Goal: Task Accomplishment & Management: Manage account settings

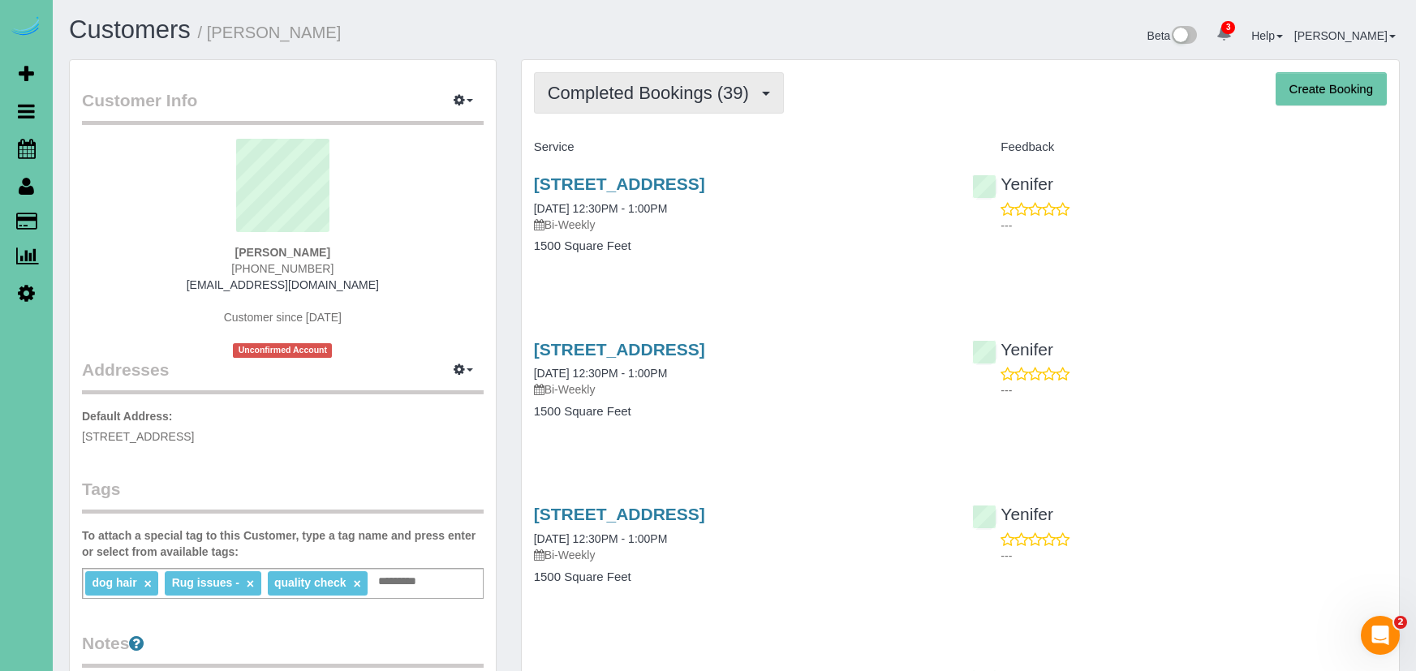
click at [693, 97] on span "Completed Bookings (39)" at bounding box center [652, 93] width 209 height 20
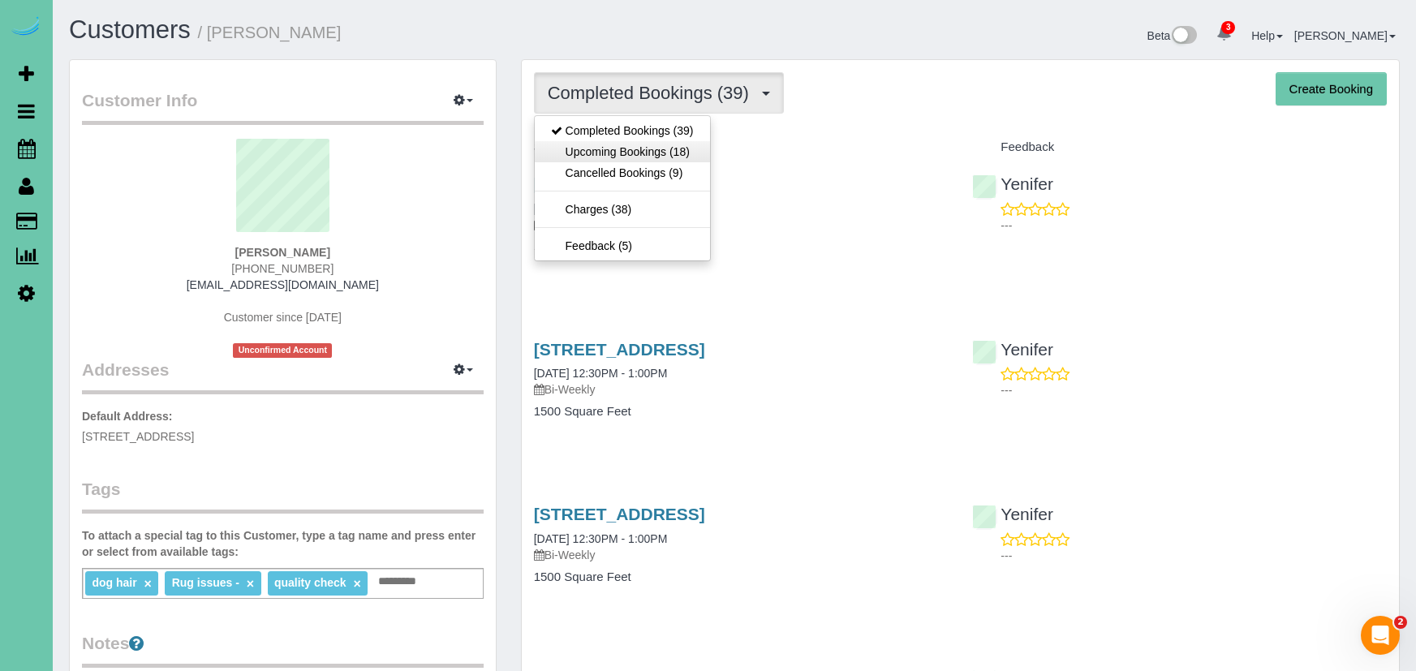
click at [690, 157] on link "Upcoming Bookings (18)" at bounding box center [622, 151] width 175 height 21
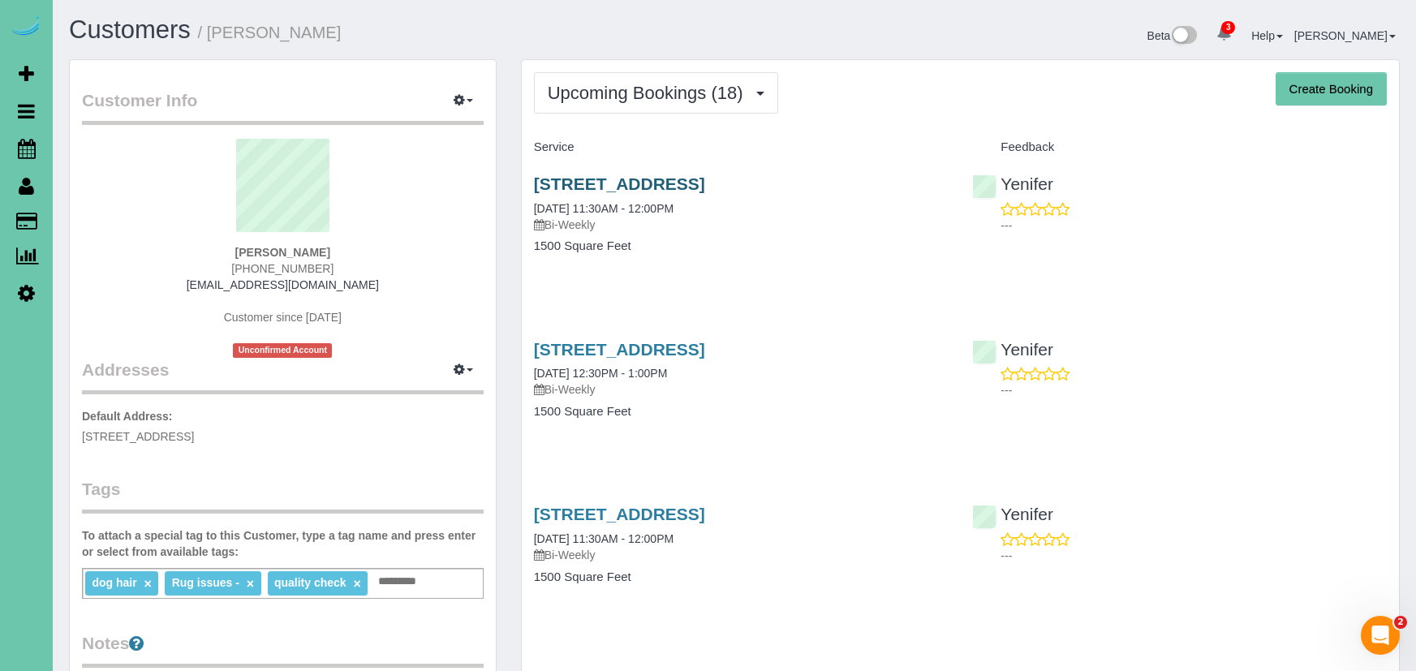
click at [705, 191] on link "6010 S 182nd Ave, Omaha, NE 68135" at bounding box center [619, 183] width 171 height 19
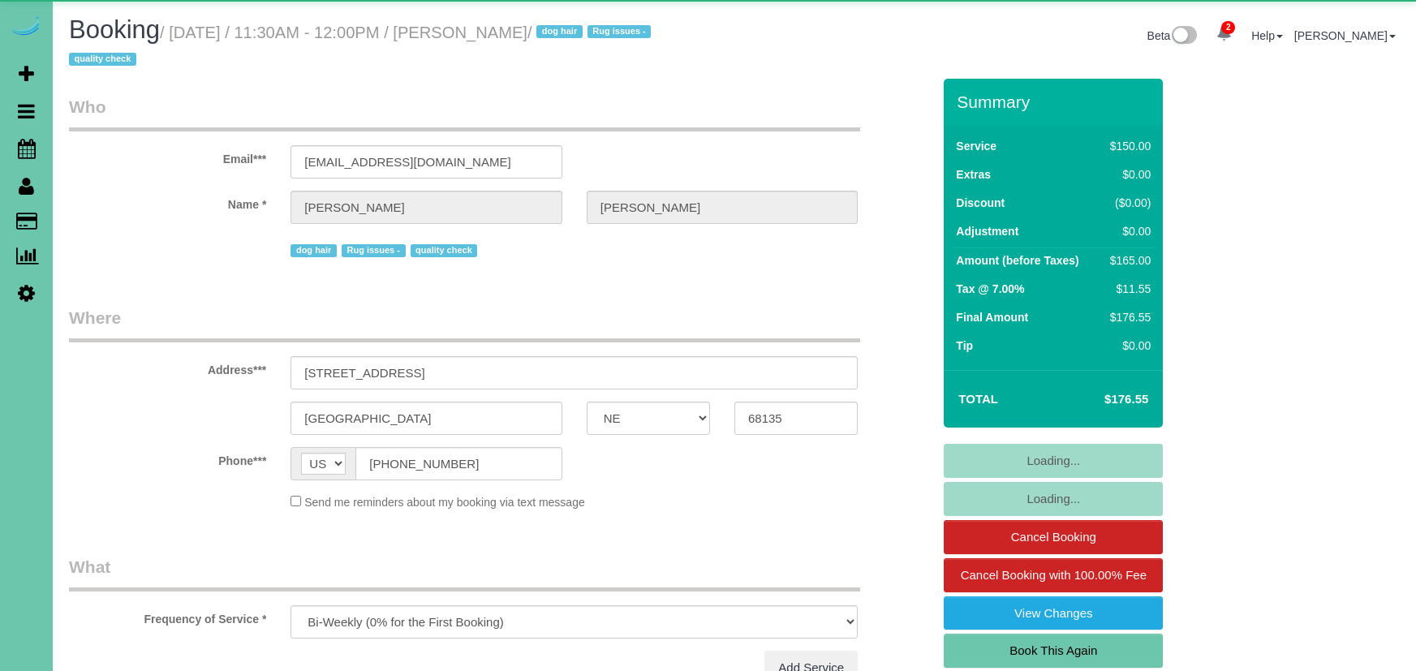
select select "NE"
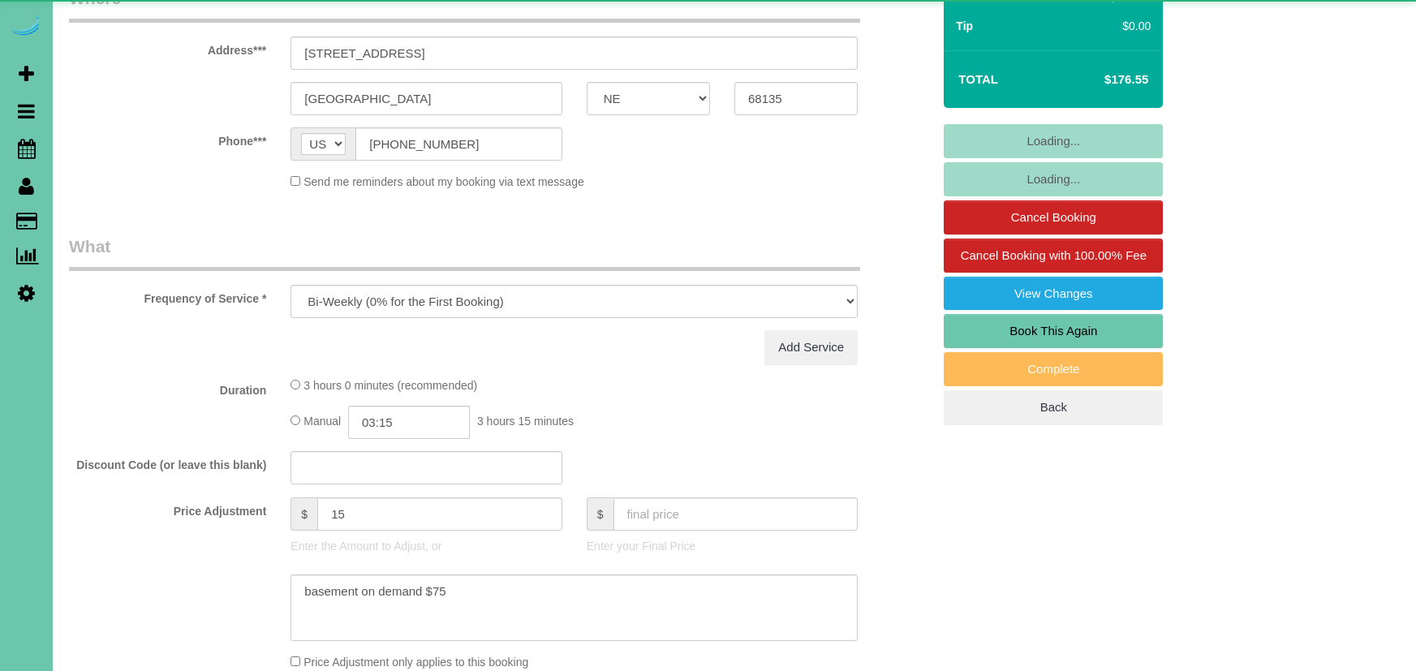
select select "object:689"
select select "number:35"
select select "number:41"
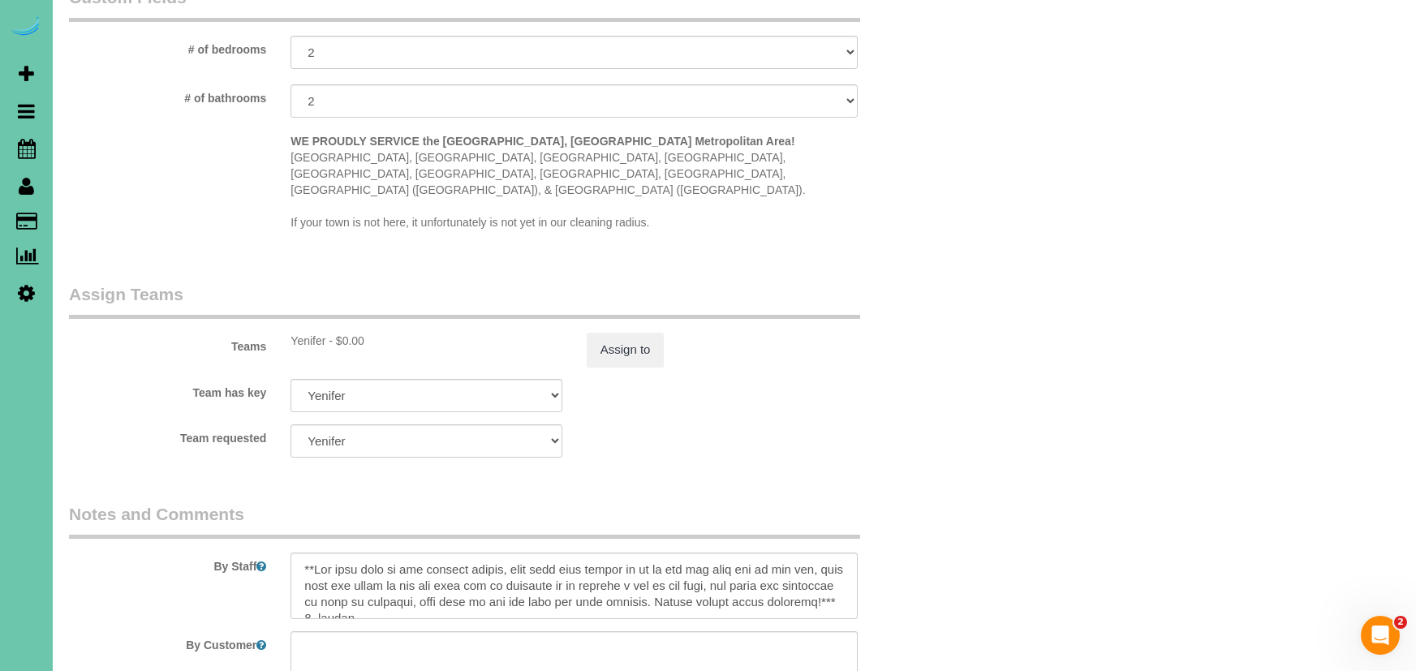
scroll to position [1581, 0]
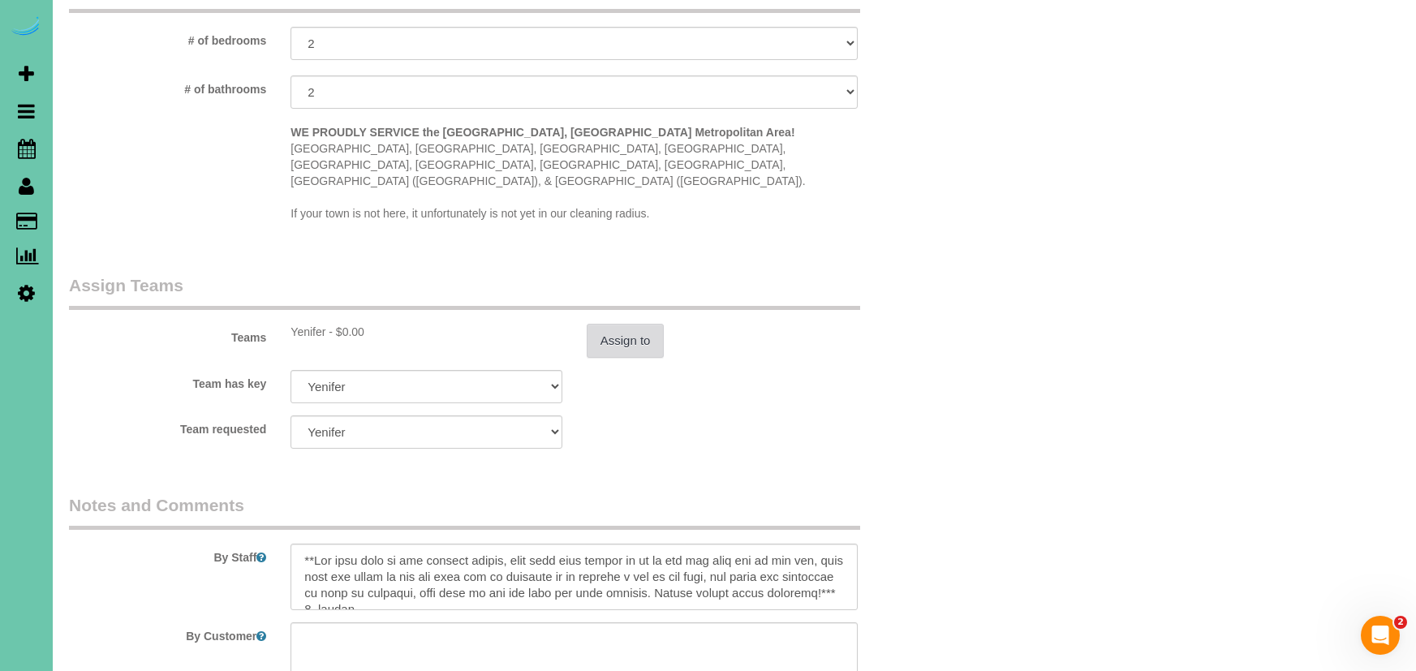
click at [634, 324] on button "Assign to" at bounding box center [626, 341] width 78 height 34
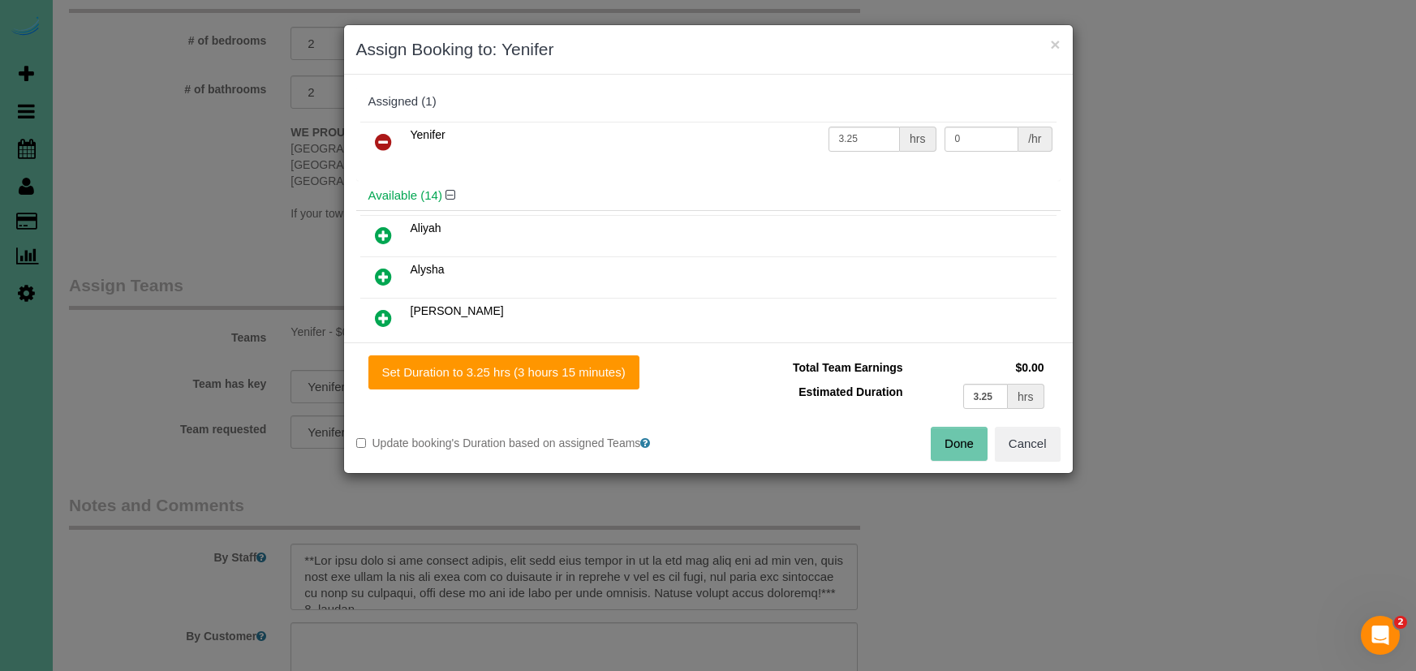
drag, startPoint x: 383, startPoint y: 149, endPoint x: 494, endPoint y: 201, distance: 123.1
click at [383, 149] on icon at bounding box center [383, 141] width 17 height 19
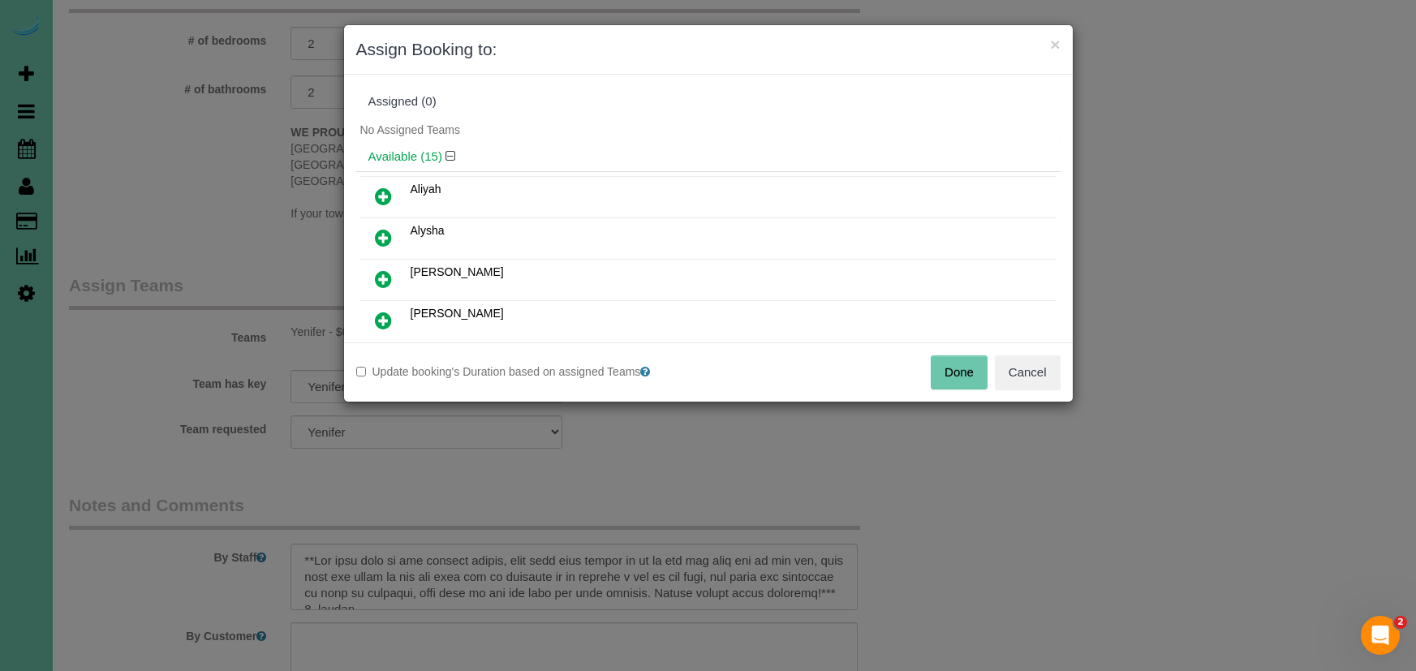
click at [961, 375] on button "Done" at bounding box center [959, 372] width 57 height 34
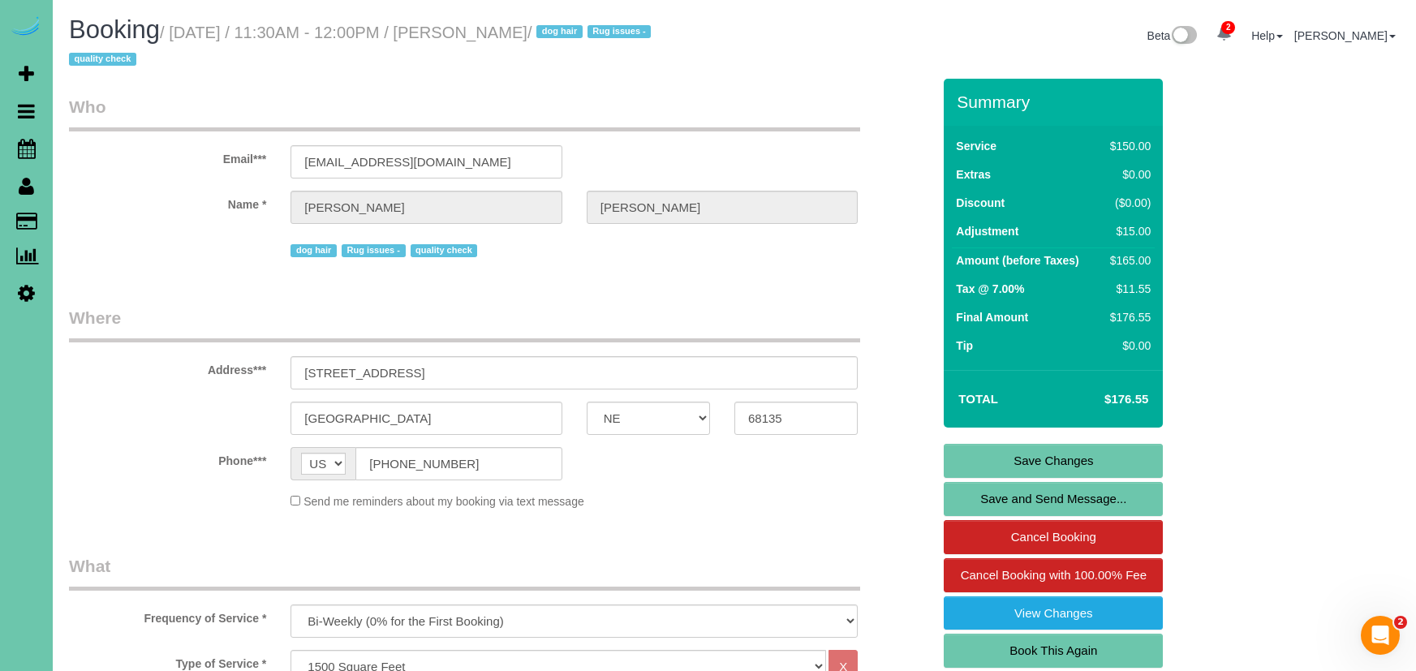
scroll to position [0, 0]
click at [996, 459] on link "Save Changes" at bounding box center [1053, 461] width 219 height 34
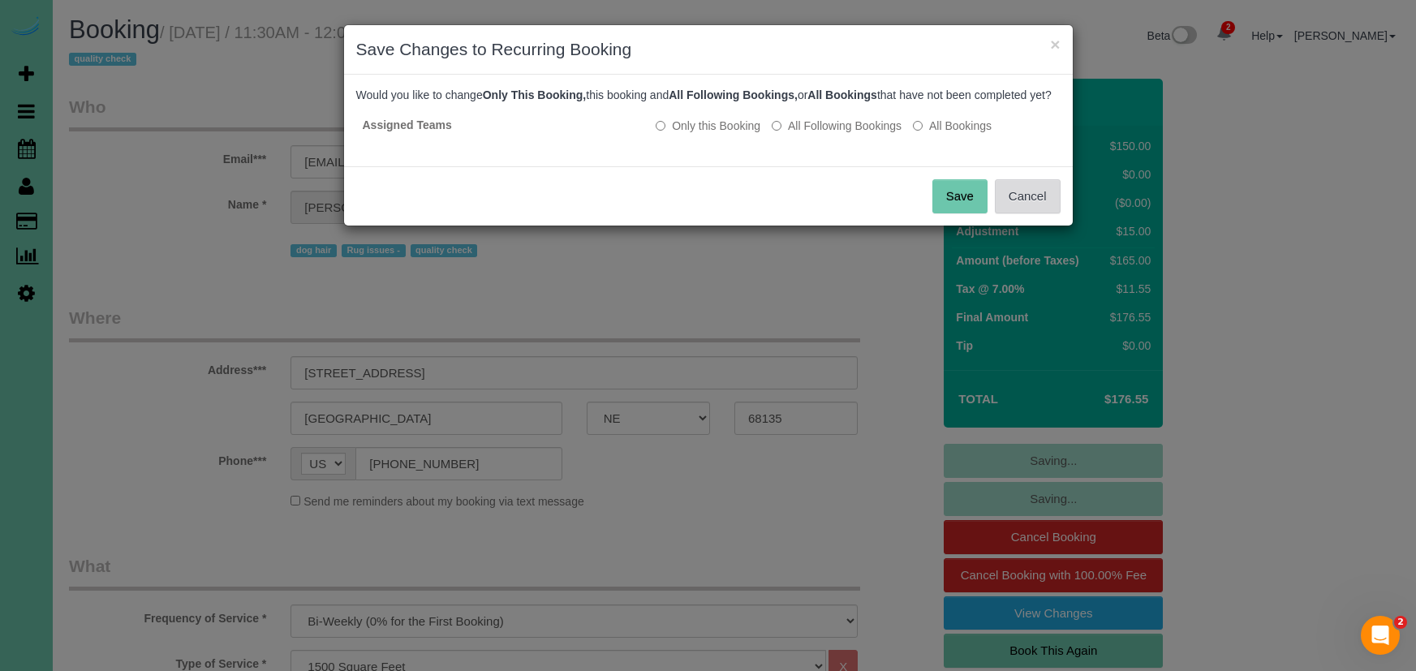
drag, startPoint x: 1031, startPoint y: 218, endPoint x: 1014, endPoint y: 228, distance: 18.9
click at [1029, 213] on button "Cancel" at bounding box center [1028, 196] width 66 height 34
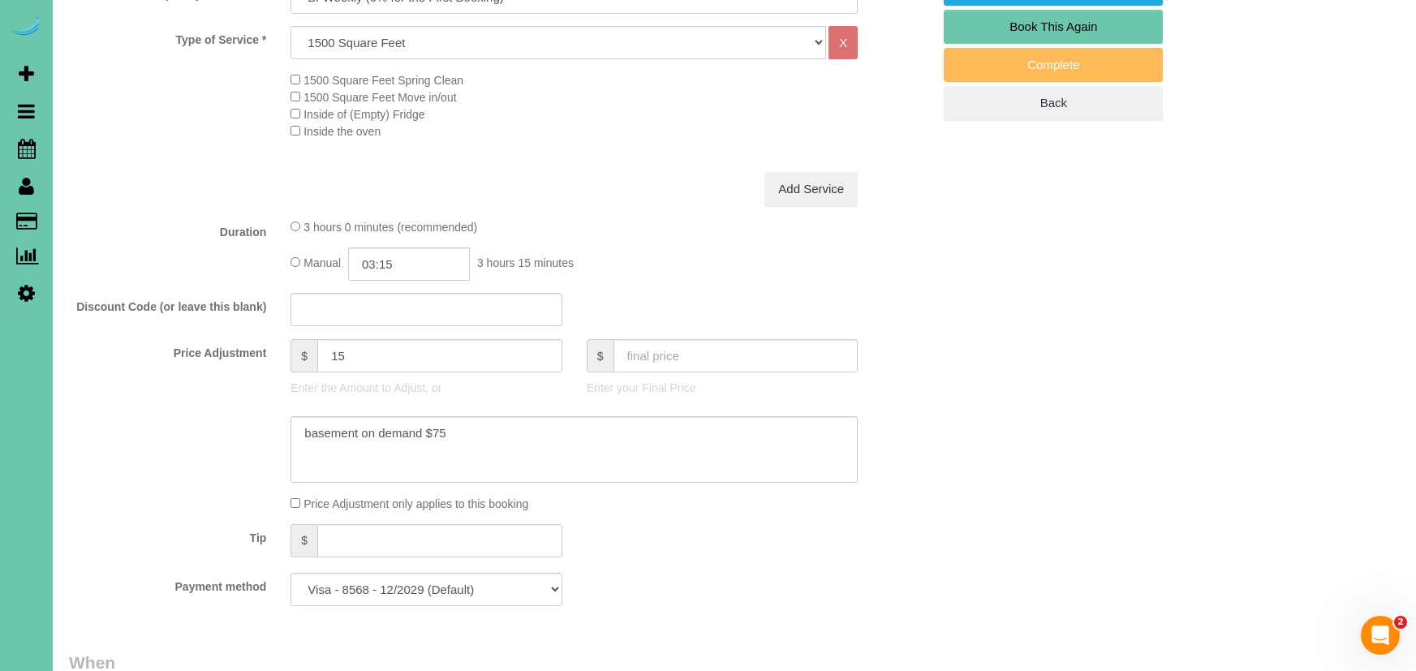
scroll to position [626, 0]
click at [665, 349] on input "text" at bounding box center [736, 354] width 245 height 33
type input "0"
type input "-150"
drag, startPoint x: 513, startPoint y: 429, endPoint x: 256, endPoint y: 405, distance: 257.5
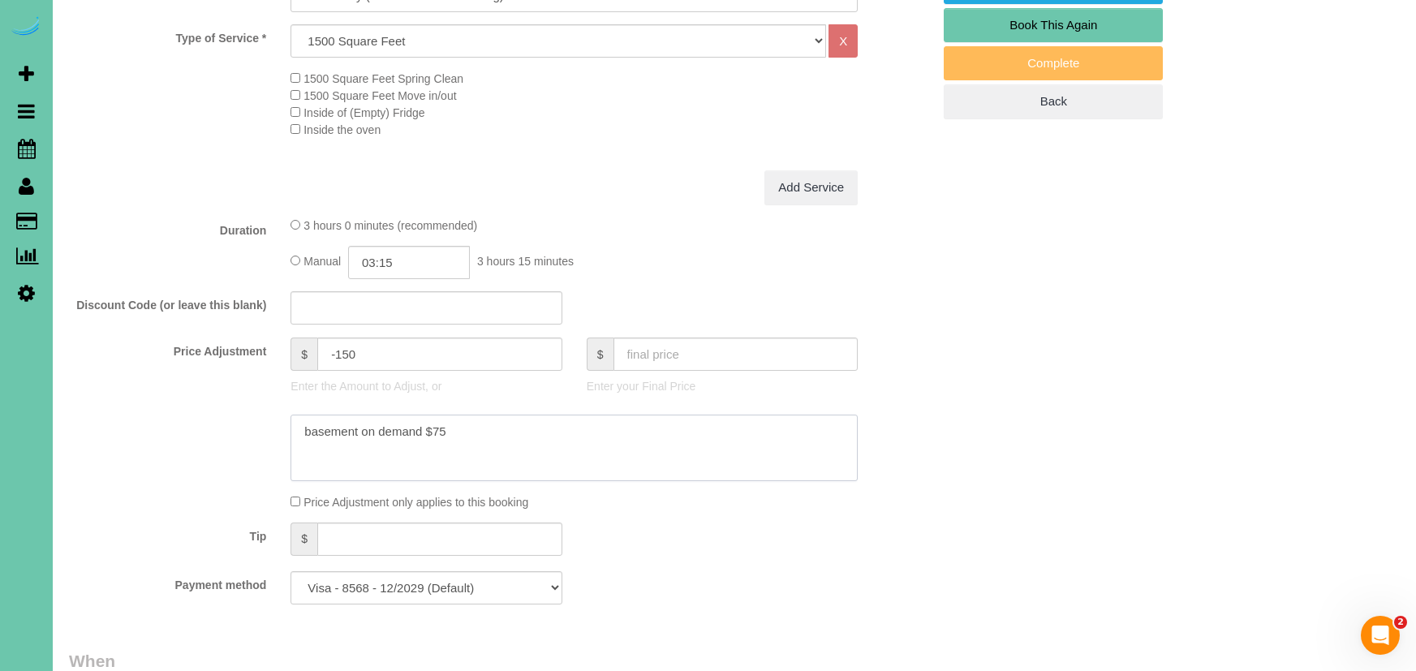
click at [256, 405] on sui-booking-price-adjustment "Price Adjustment $ -150 Enter the Amount to Adjust, or $ Enter your Final Price…" at bounding box center [500, 424] width 863 height 173
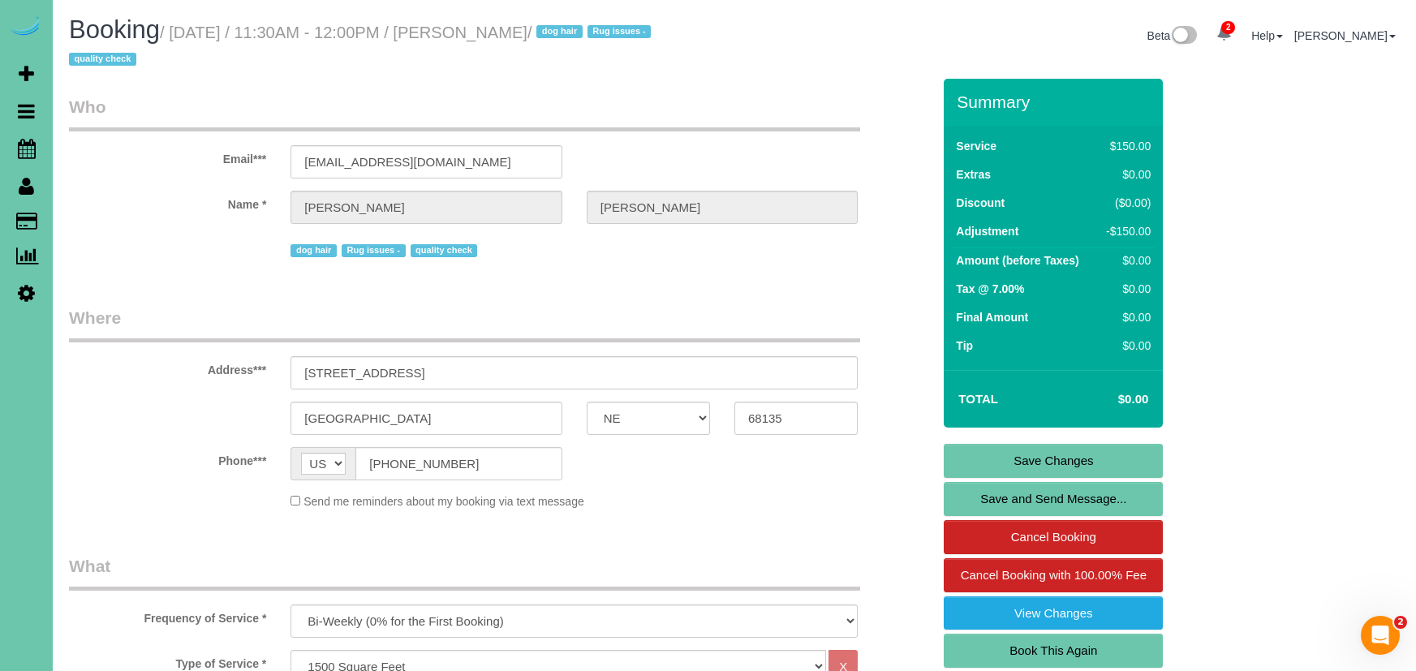
scroll to position [0, 0]
type textarea "comp due to door being left open for 10 days"
click at [1029, 446] on link "Save Changes" at bounding box center [1053, 461] width 219 height 34
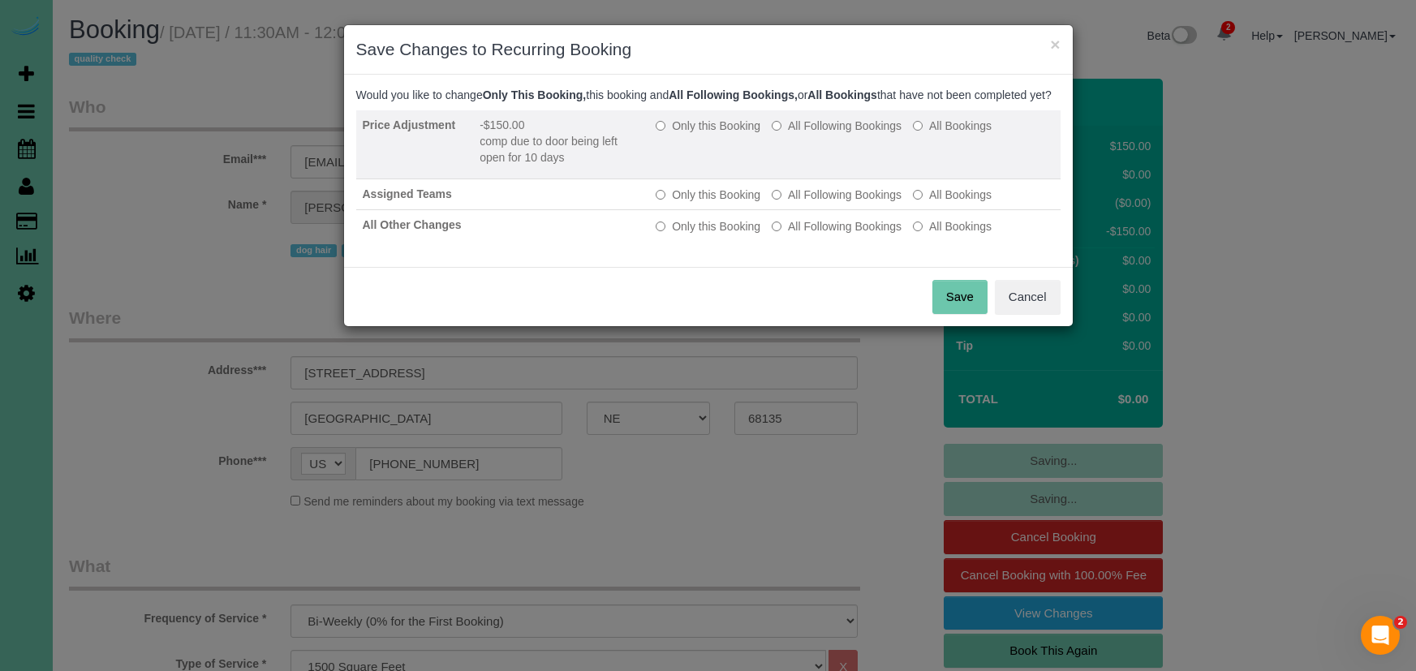
click at [684, 134] on label "Only this Booking" at bounding box center [708, 126] width 105 height 16
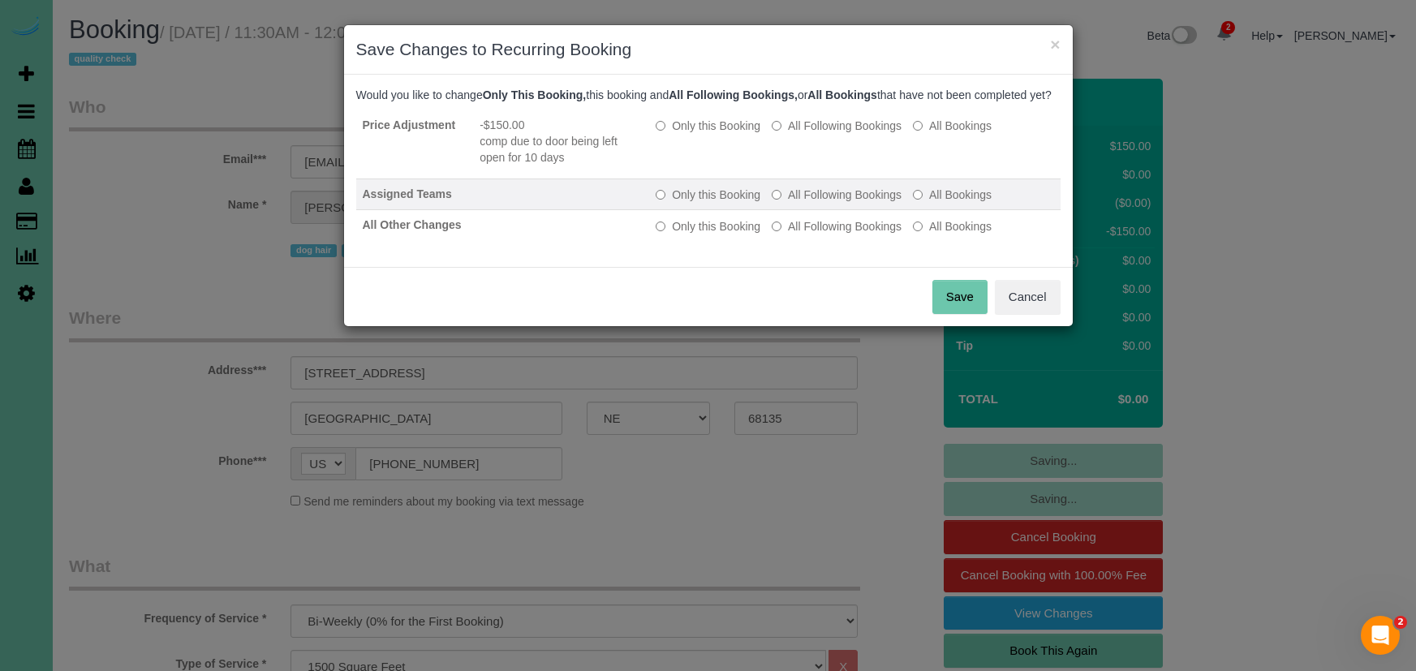
click at [837, 203] on label "All Following Bookings" at bounding box center [837, 195] width 130 height 16
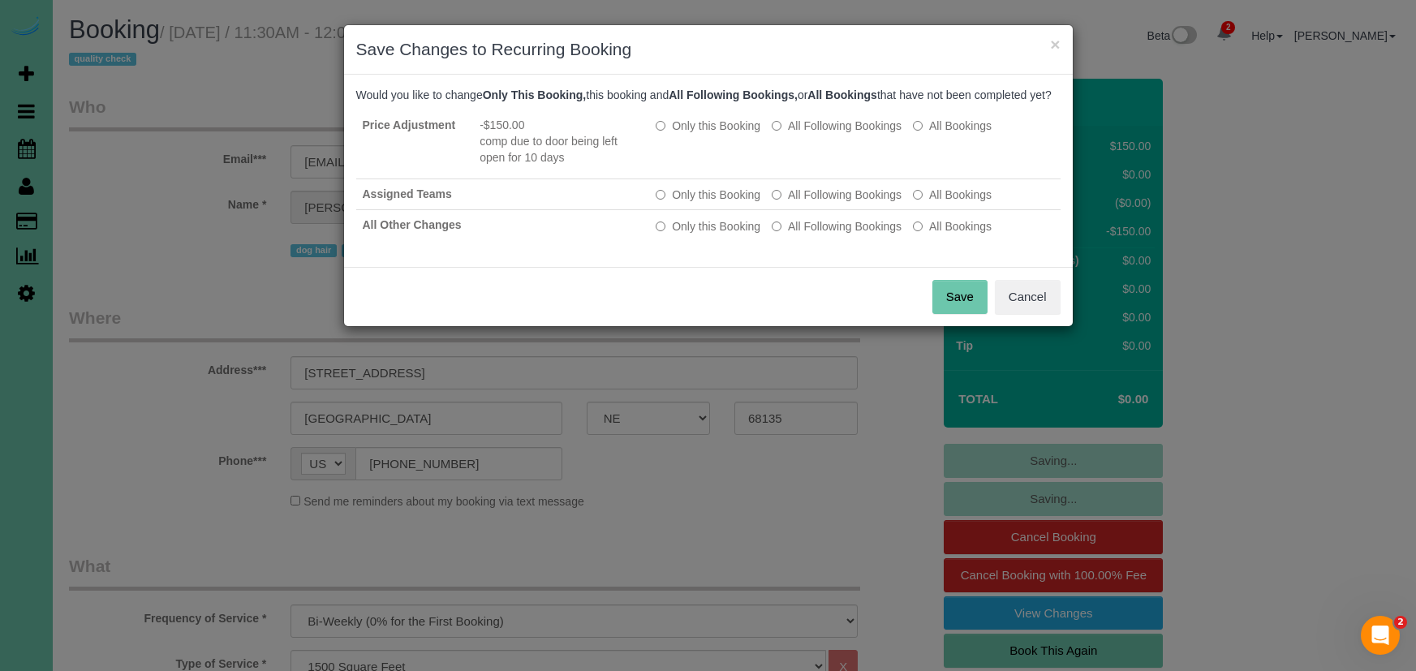
click at [951, 305] on button "Save" at bounding box center [959, 297] width 55 height 34
